Goal: Navigation & Orientation: Find specific page/section

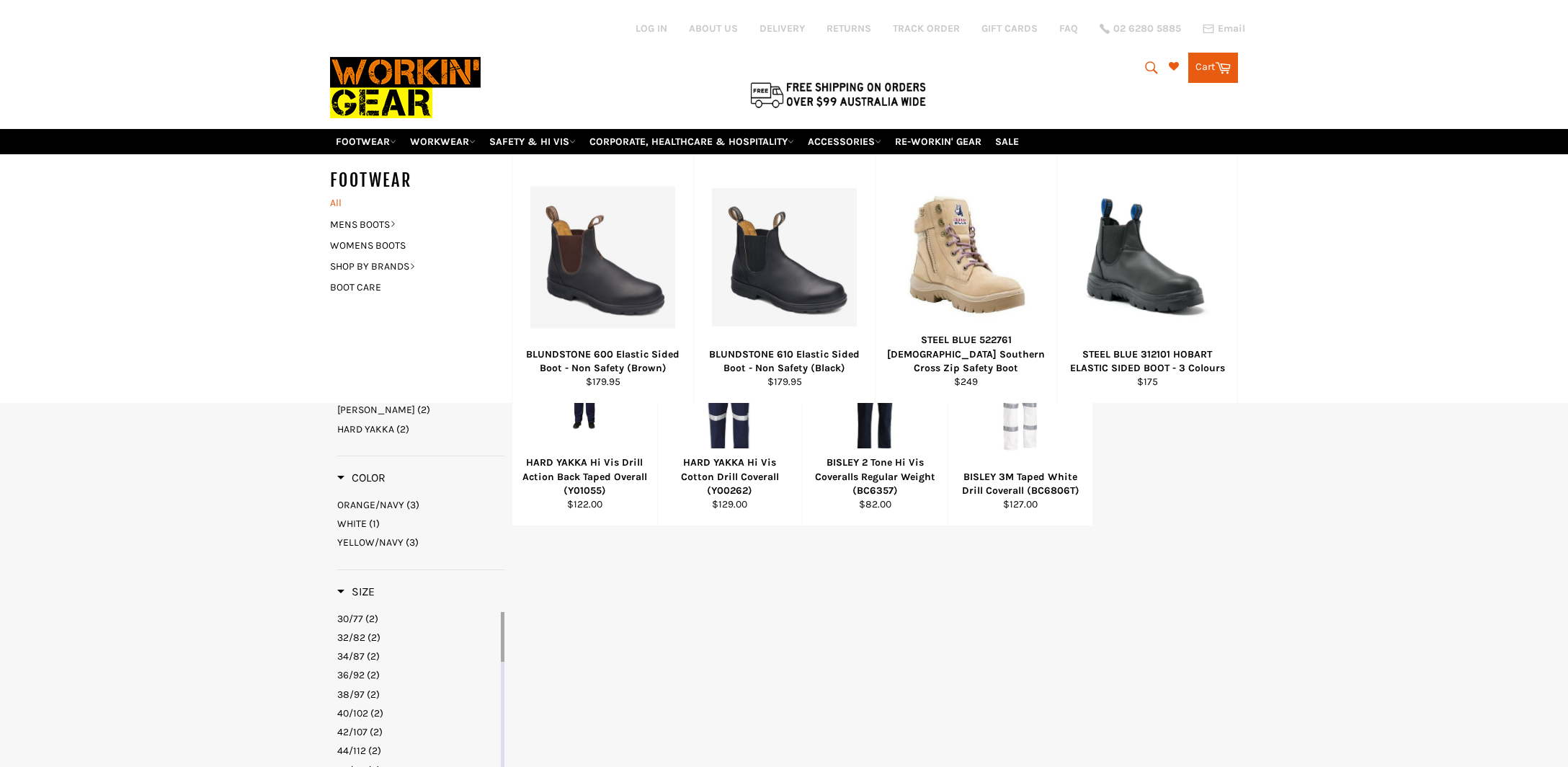
click at [338, 194] on link "All" at bounding box center [417, 203] width 189 height 21
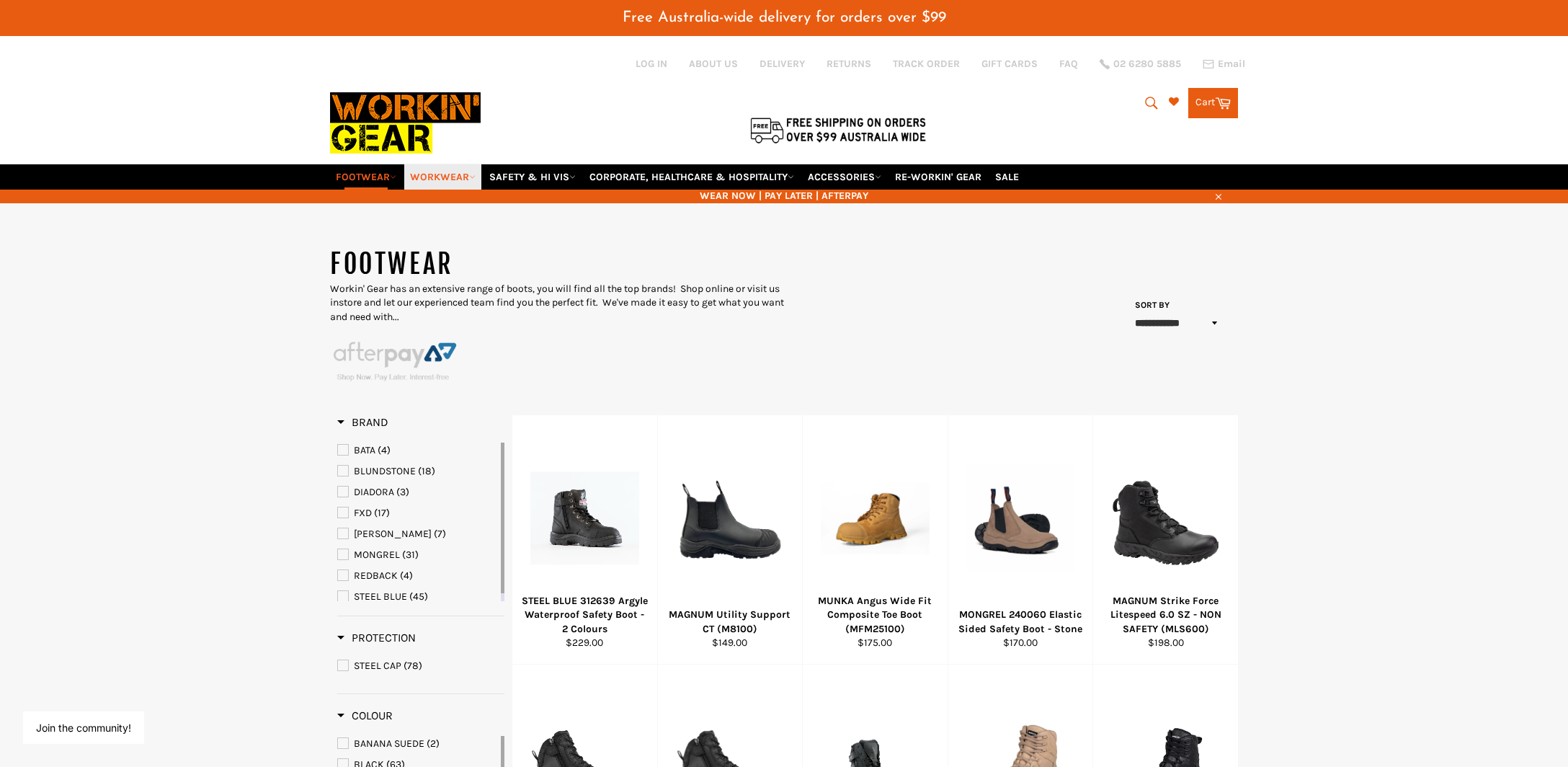
click at [443, 165] on link "WORKWEAR" at bounding box center [442, 177] width 77 height 25
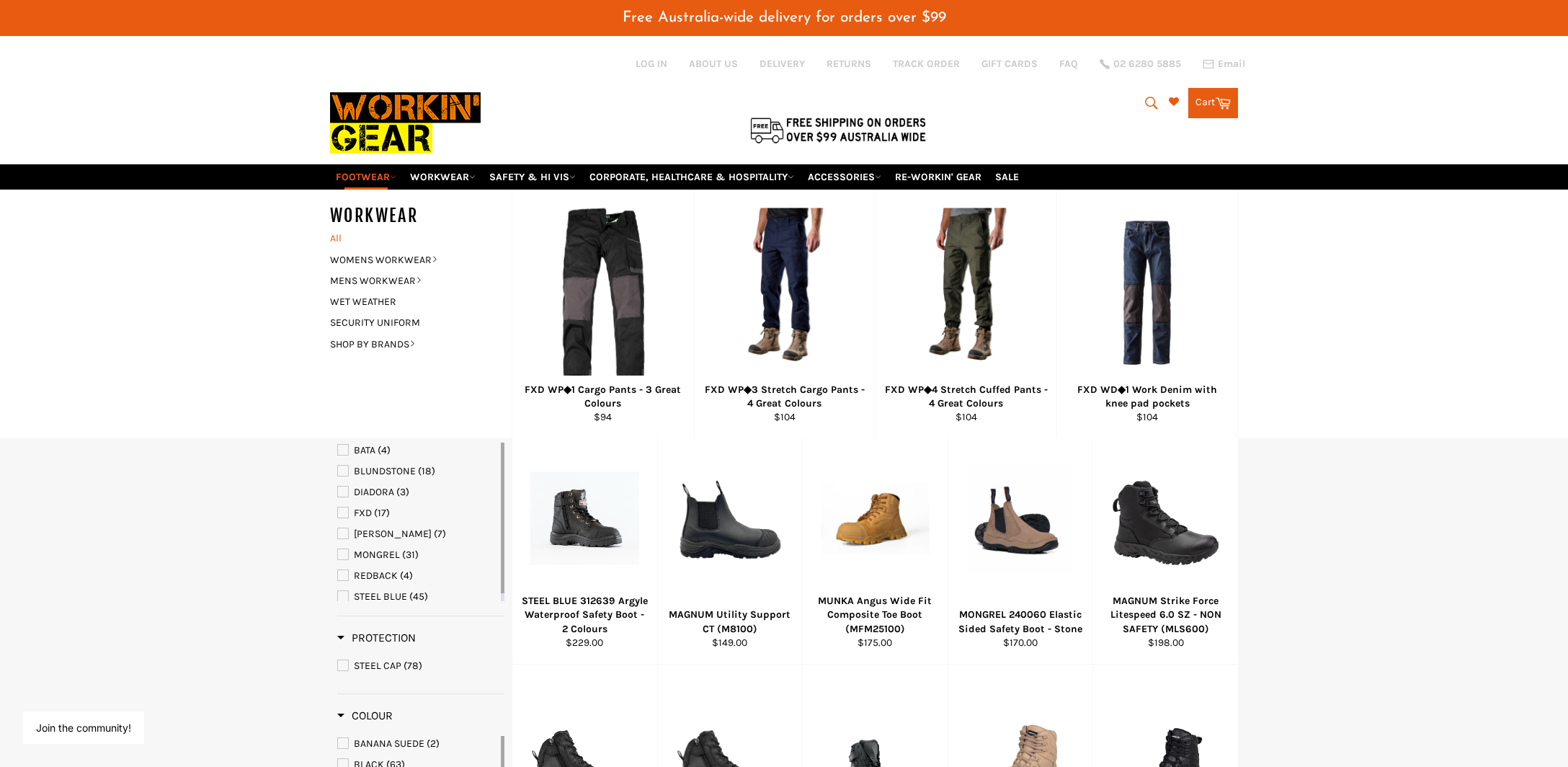
click at [338, 228] on link "All" at bounding box center [417, 238] width 189 height 21
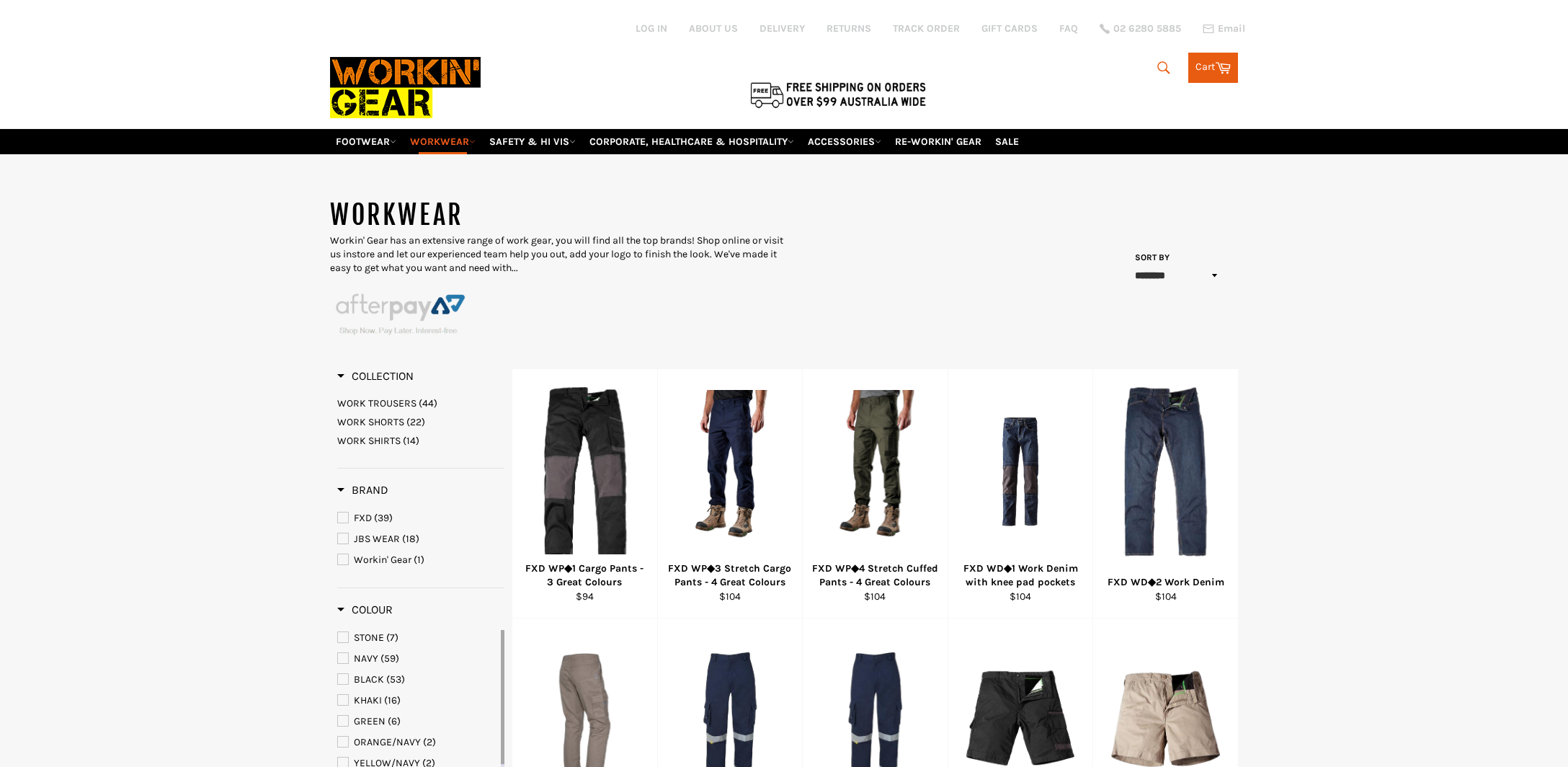
select select "******"
